Goal: Information Seeking & Learning: Learn about a topic

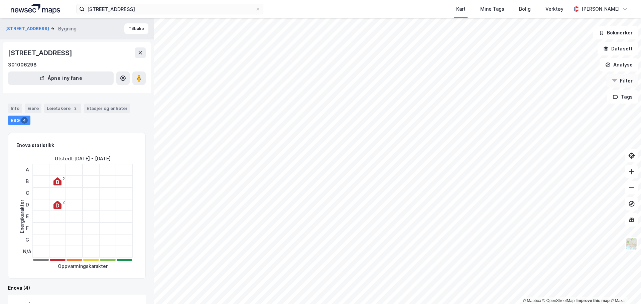
click at [626, 83] on button "Filter" at bounding box center [622, 80] width 32 height 13
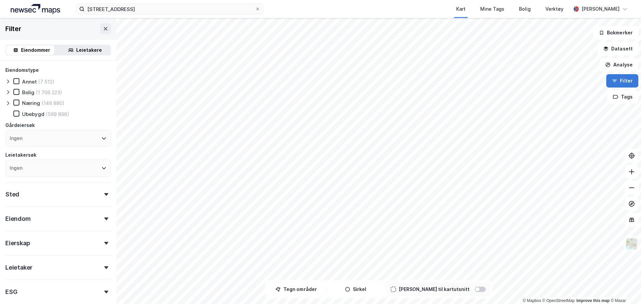
click at [626, 83] on button "Filter" at bounding box center [622, 80] width 32 height 13
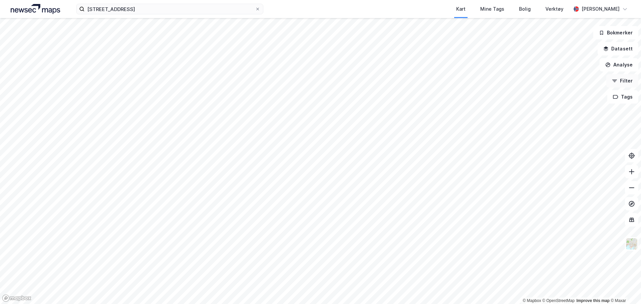
click at [626, 83] on button "Filter" at bounding box center [622, 80] width 32 height 13
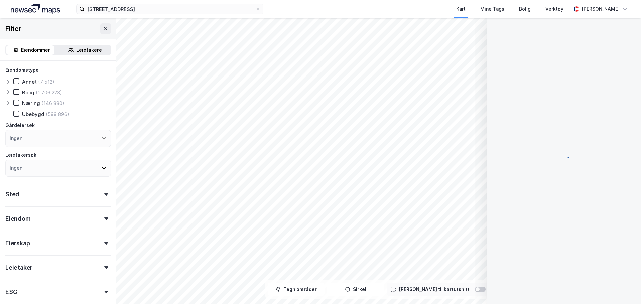
scroll to position [0, 0]
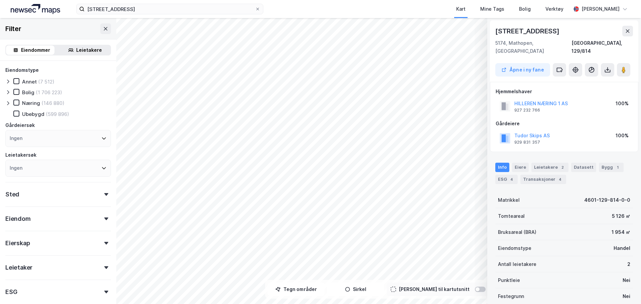
click at [510, 163] on div "Info Eiere Leietakere 2 Datasett Bygg 1 ESG 4 Transaksjoner 4" at bounding box center [564, 173] width 138 height 21
click at [510, 176] on div "4" at bounding box center [511, 179] width 7 height 7
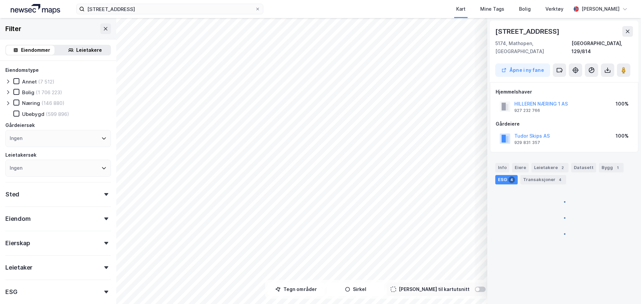
scroll to position [0, 0]
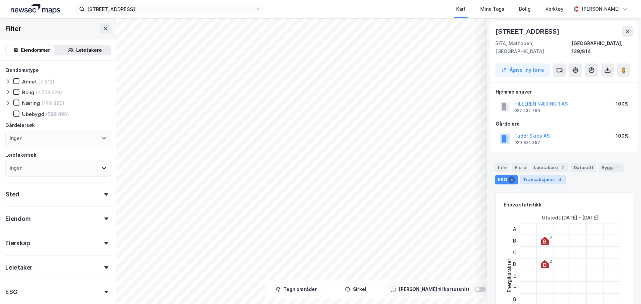
click at [527, 175] on div "Transaksjoner 4" at bounding box center [543, 179] width 46 height 9
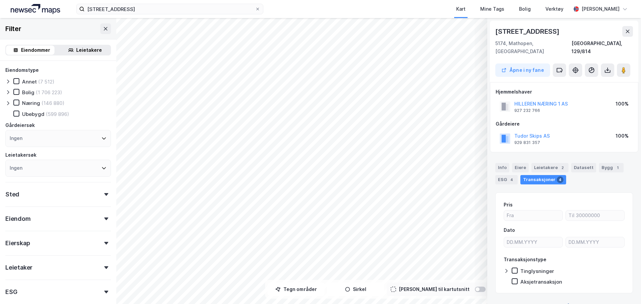
drag, startPoint x: 555, startPoint y: 161, endPoint x: 591, endPoint y: 164, distance: 35.6
click at [555, 163] on div "Leietakere 2" at bounding box center [549, 167] width 37 height 9
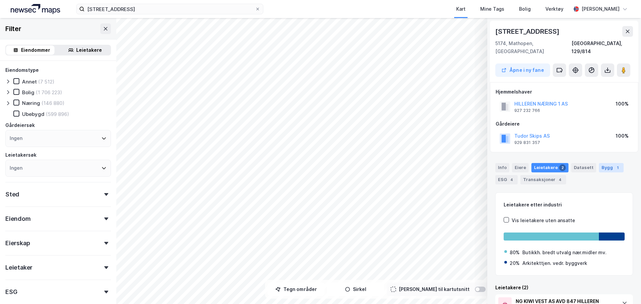
click at [600, 163] on div "Bygg 1" at bounding box center [611, 167] width 25 height 9
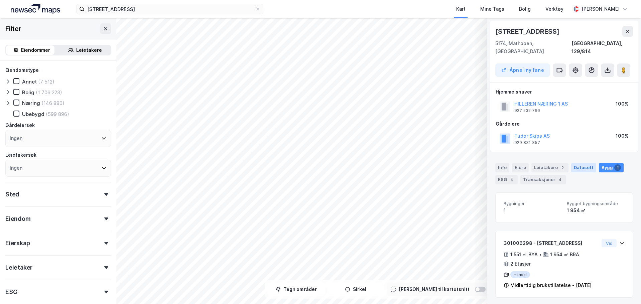
click at [571, 163] on div "Datasett" at bounding box center [583, 167] width 25 height 9
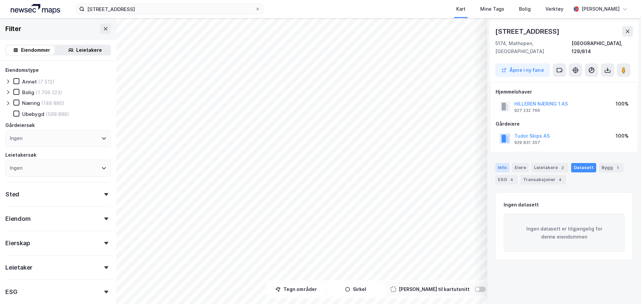
click at [507, 163] on div "Info" at bounding box center [502, 167] width 14 height 9
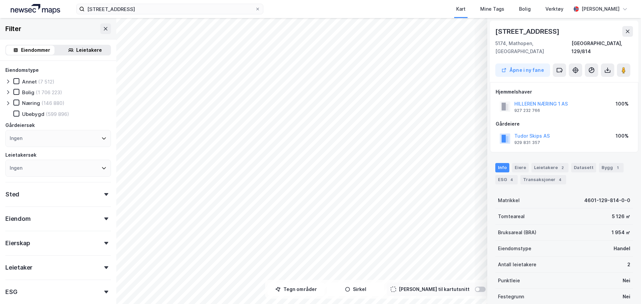
click at [321, 9] on div "Kart Mine Tags Bolig Verktøy" at bounding box center [432, 9] width 275 height 18
